Goal: Task Accomplishment & Management: Manage account settings

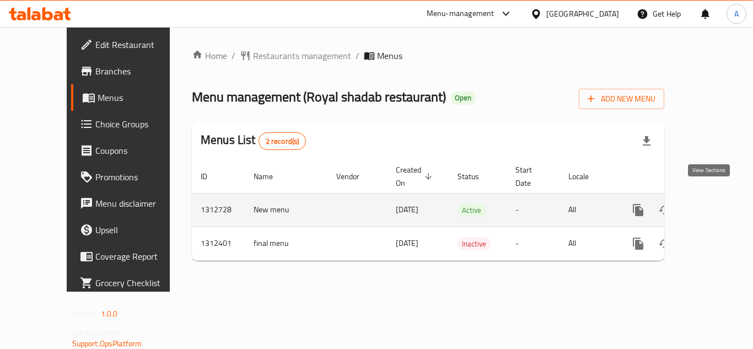
click at [711, 203] on icon "enhanced table" at bounding box center [717, 209] width 13 height 13
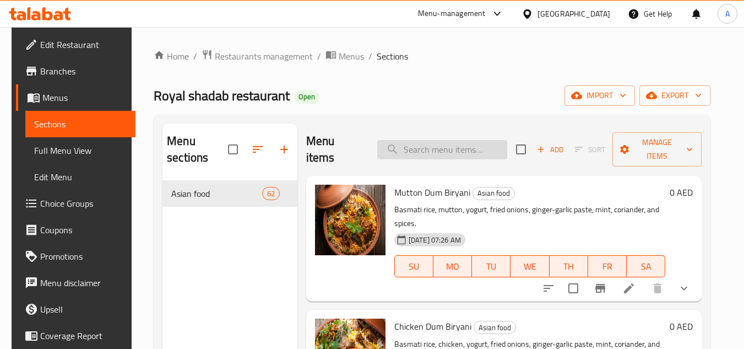
click at [458, 152] on input "search" at bounding box center [442, 149] width 130 height 19
paste input "Chicken Tikka Masala"
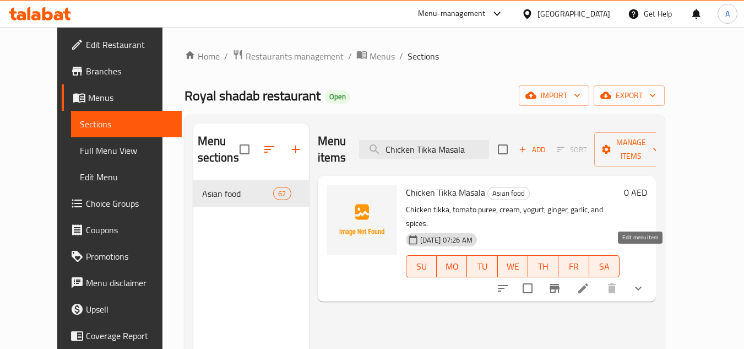
type input "Chicken Tikka Masala"
click at [590, 282] on icon at bounding box center [583, 288] width 13 height 13
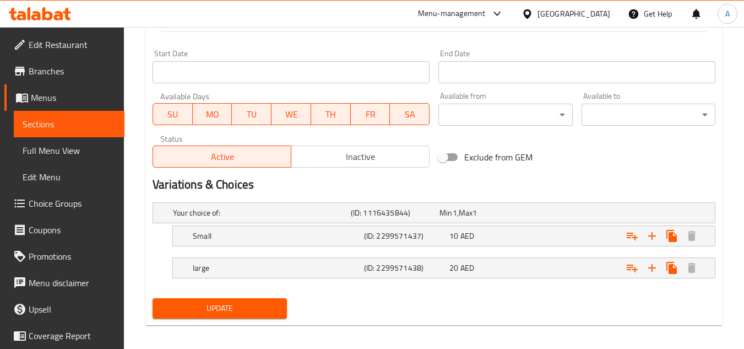
scroll to position [455, 0]
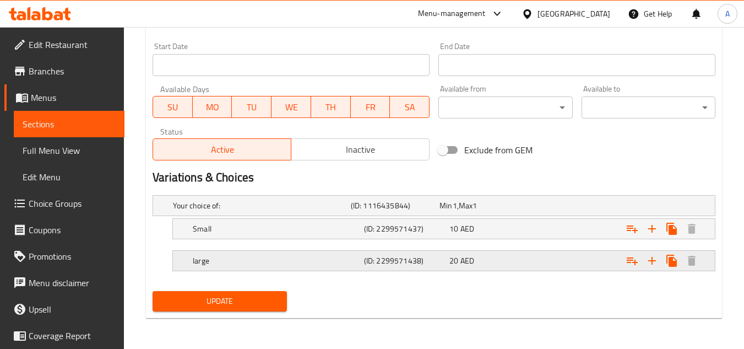
click at [526, 254] on div "large (ID: 2299571438) 20 AED" at bounding box center [447, 260] width 513 height 24
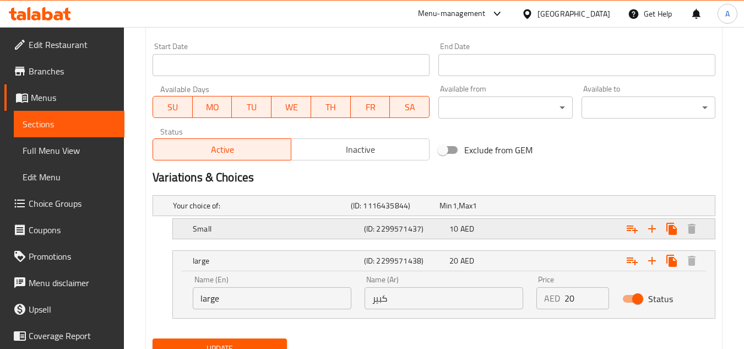
click at [523, 227] on div "10 AED" at bounding box center [490, 228] width 81 height 11
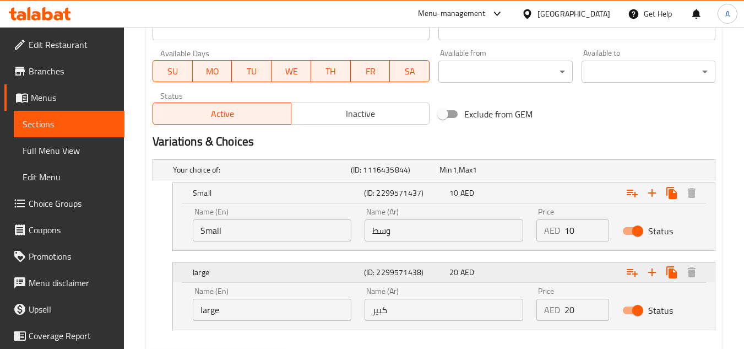
scroll to position [510, 0]
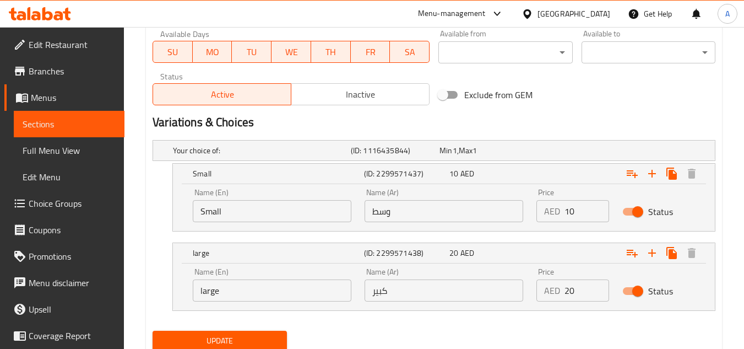
click at [420, 213] on input "وسط" at bounding box center [444, 211] width 159 height 22
type input "صغير"
click at [542, 234] on nav at bounding box center [434, 238] width 563 height 9
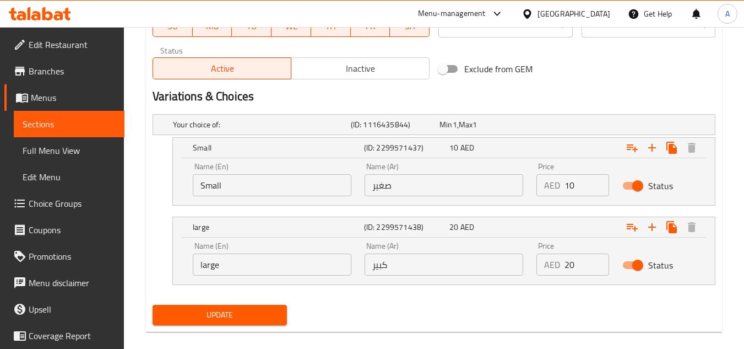
scroll to position [549, 0]
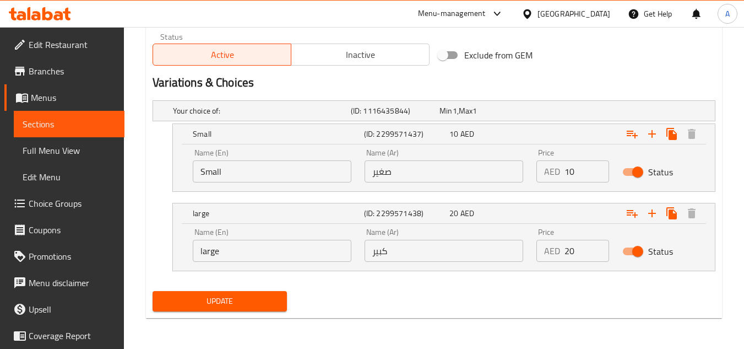
click at [263, 304] on span "Update" at bounding box center [219, 301] width 116 height 14
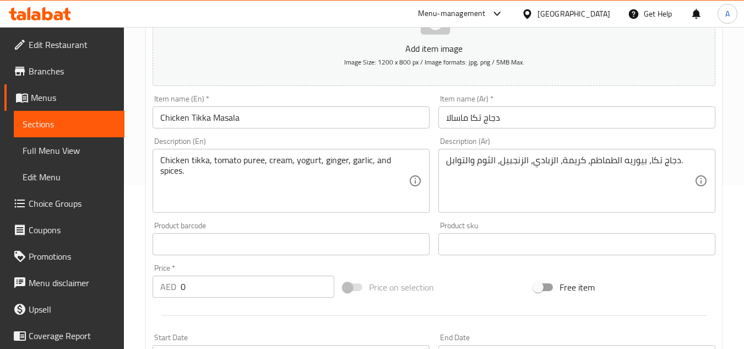
scroll to position [0, 0]
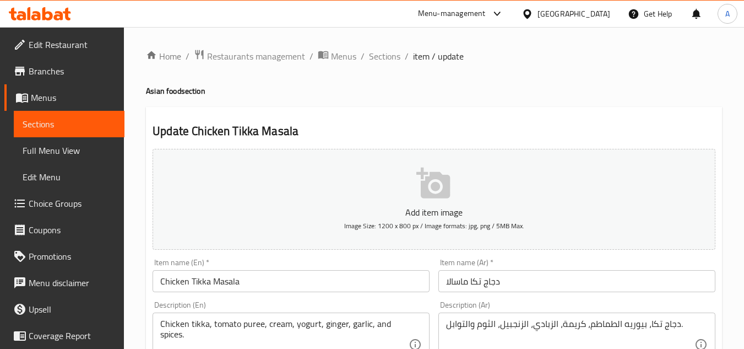
drag, startPoint x: 385, startPoint y: 57, endPoint x: 349, endPoint y: 34, distance: 42.3
click at [385, 57] on span "Sections" at bounding box center [384, 56] width 31 height 13
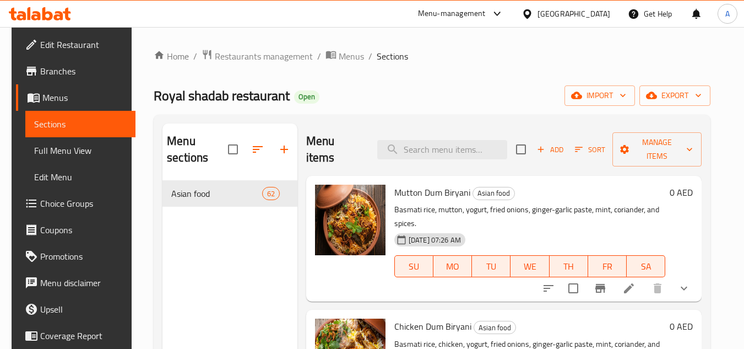
click at [382, 86] on div "Royal [PERSON_NAME] restaurant Open import export" at bounding box center [432, 95] width 557 height 20
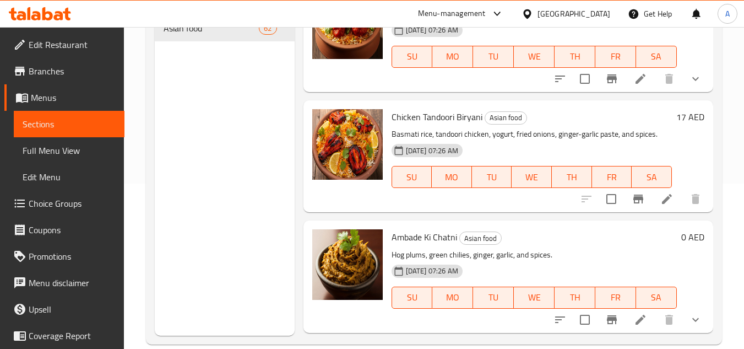
scroll to position [199, 0]
